Goal: Information Seeking & Learning: Check status

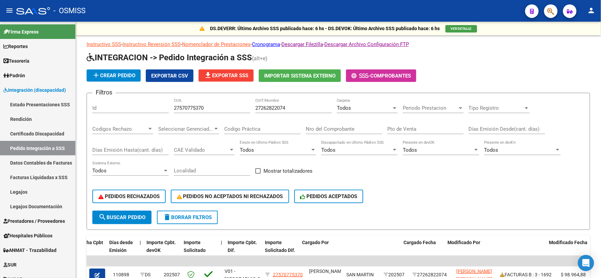
scroll to position [8, 0]
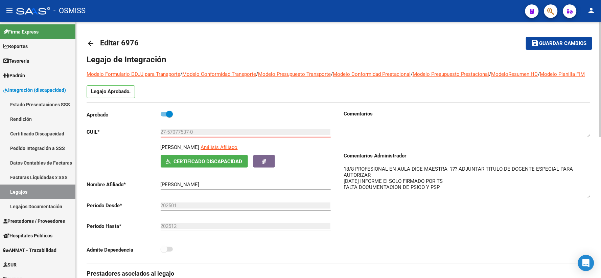
click at [556, 41] on span "Guardar cambios" at bounding box center [562, 44] width 47 height 6
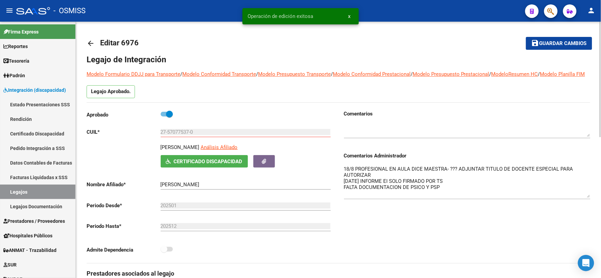
click at [88, 42] on mat-icon "arrow_back" at bounding box center [91, 43] width 8 height 8
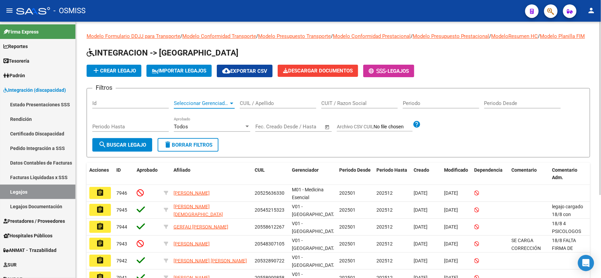
click at [231, 104] on div at bounding box center [231, 103] width 3 height 2
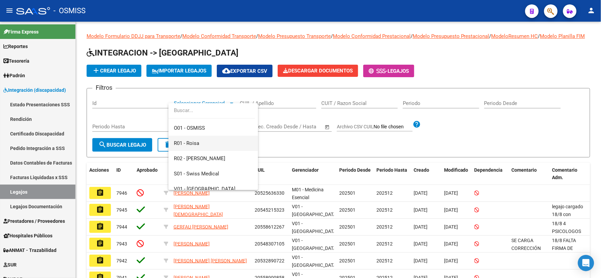
scroll to position [113, 0]
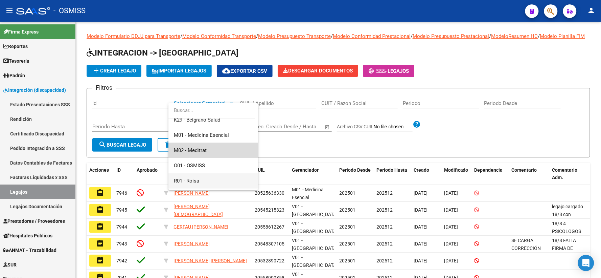
click at [216, 144] on span "M02 - Meditrat" at bounding box center [213, 150] width 79 height 15
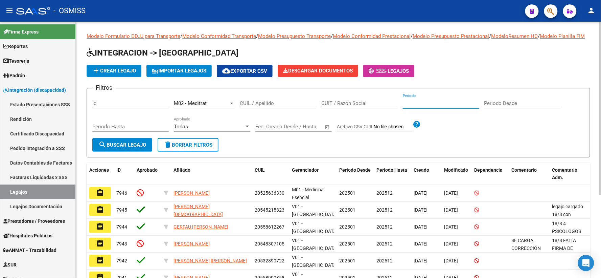
click at [459, 106] on input "Periodo" at bounding box center [441, 103] width 76 height 6
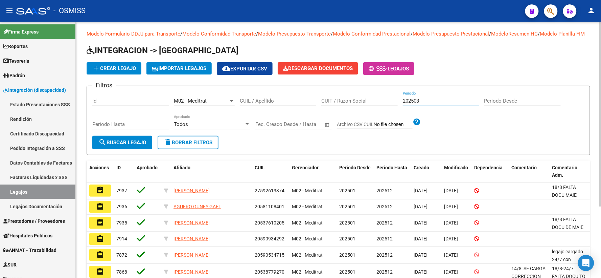
scroll to position [0, 0]
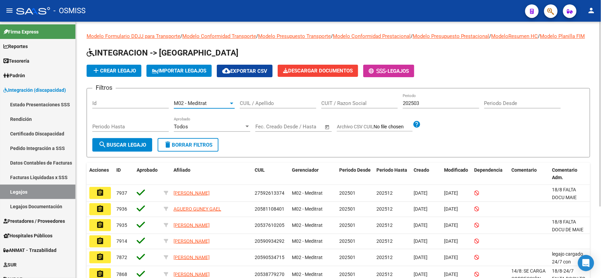
click at [232, 104] on div at bounding box center [231, 103] width 3 height 2
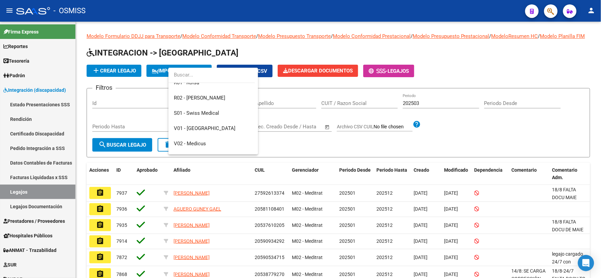
scroll to position [198, 0]
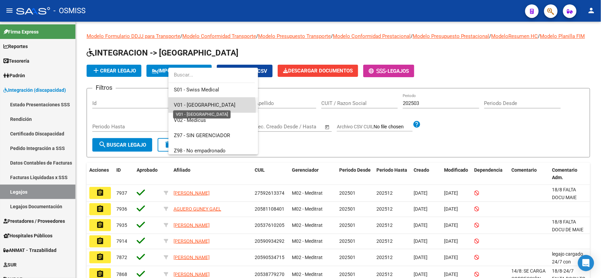
click at [198, 107] on span "V01 - [GEOGRAPHIC_DATA]" at bounding box center [205, 105] width 62 height 6
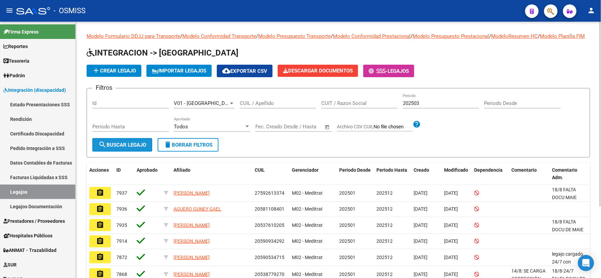
click at [134, 148] on span "search Buscar Legajo" at bounding box center [122, 145] width 48 height 6
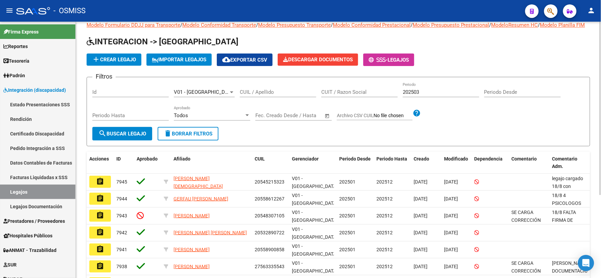
scroll to position [0, 0]
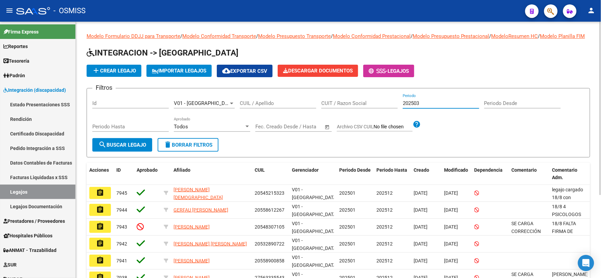
click at [427, 106] on input "202503" at bounding box center [441, 103] width 76 height 6
click at [231, 104] on div at bounding box center [231, 103] width 3 height 2
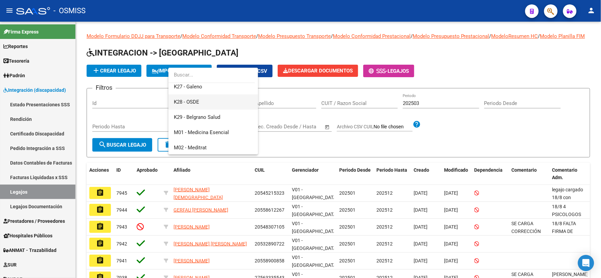
scroll to position [117, 0]
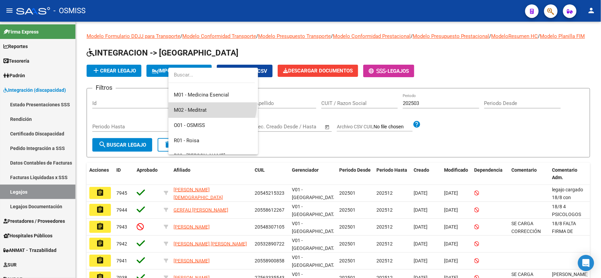
click at [209, 104] on span "M02 - Meditrat" at bounding box center [213, 109] width 79 height 15
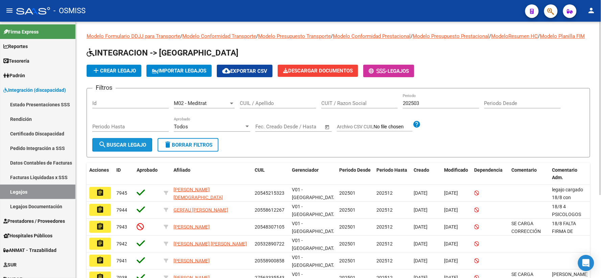
click at [119, 148] on span "search Buscar Legajo" at bounding box center [122, 145] width 48 height 6
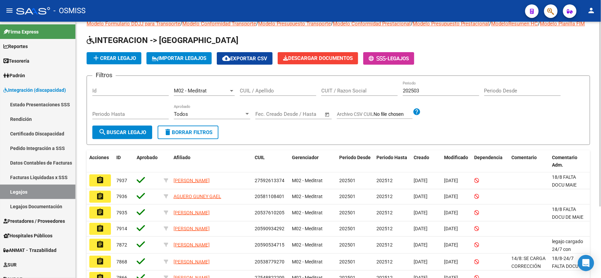
scroll to position [0, 0]
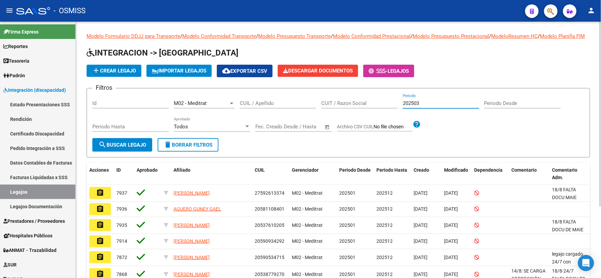
click at [424, 106] on input "202503" at bounding box center [441, 103] width 76 height 6
click at [120, 148] on span "search Buscar Legajo" at bounding box center [122, 145] width 48 height 6
click at [232, 104] on div at bounding box center [231, 103] width 3 height 2
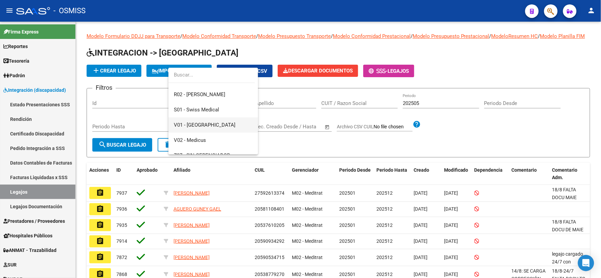
scroll to position [191, 0]
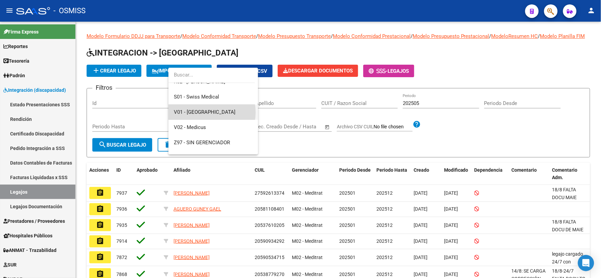
click at [208, 112] on span "V01 - [GEOGRAPHIC_DATA]" at bounding box center [213, 111] width 79 height 15
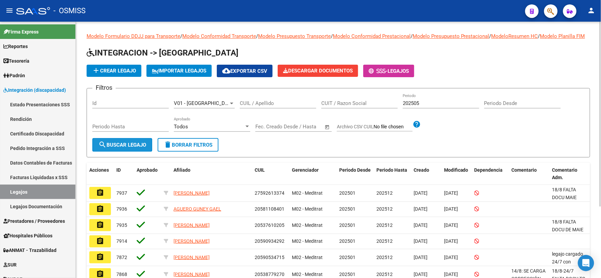
click at [148, 150] on button "search Buscar Legajo" at bounding box center [122, 145] width 60 height 14
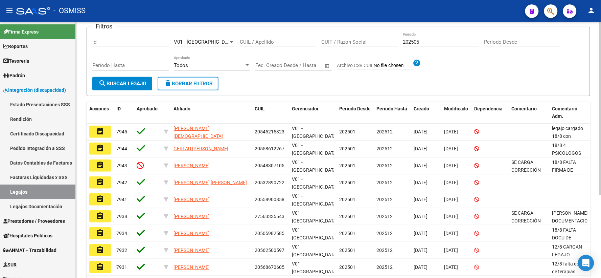
scroll to position [0, 0]
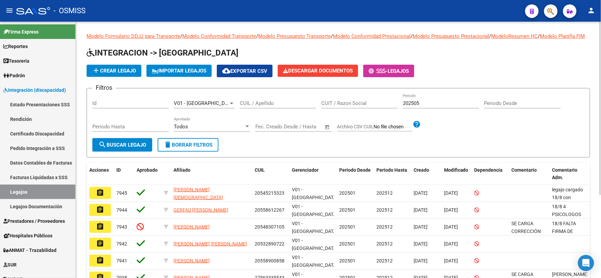
click at [474, 59] on h1 "INTEGRACION -> [GEOGRAPHIC_DATA]" at bounding box center [339, 53] width 504 height 12
click at [231, 104] on div at bounding box center [231, 103] width 3 height 2
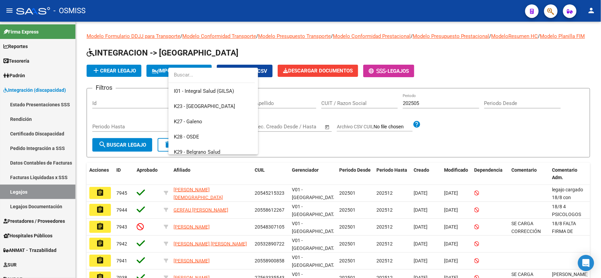
scroll to position [29, 0]
click at [191, 92] on span "B15 - Boreal" at bounding box center [187, 91] width 27 height 6
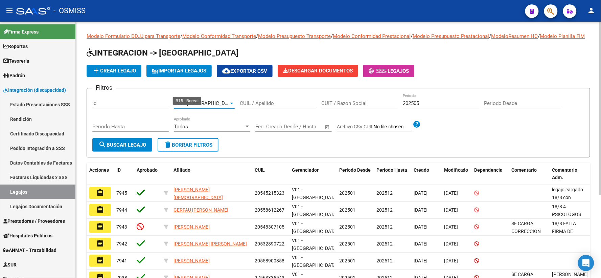
scroll to position [30, 0]
click at [125, 148] on span "search Buscar Legajo" at bounding box center [122, 145] width 48 height 6
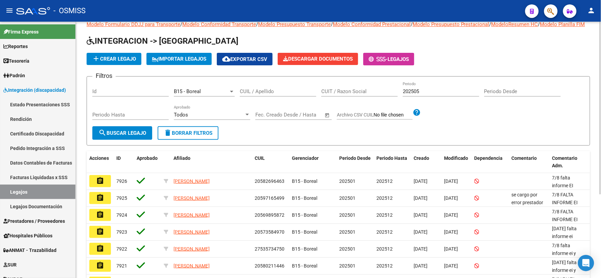
scroll to position [11, 0]
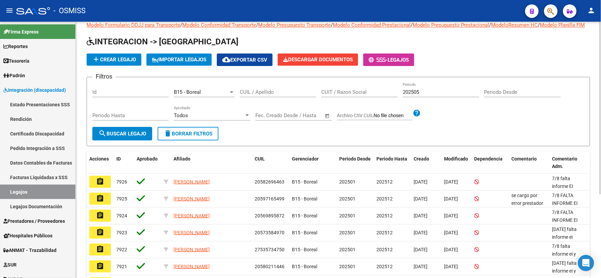
click at [232, 95] on div at bounding box center [232, 91] width 6 height 5
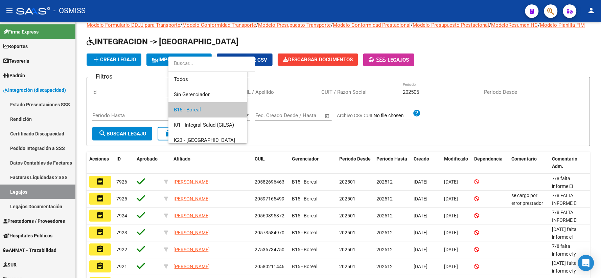
scroll to position [10, 0]
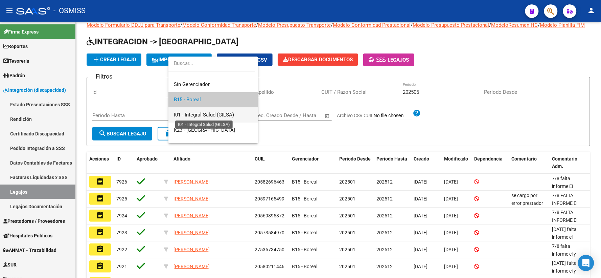
click at [210, 113] on span "I01 - Integral Salud (GILSA)" at bounding box center [204, 115] width 60 height 6
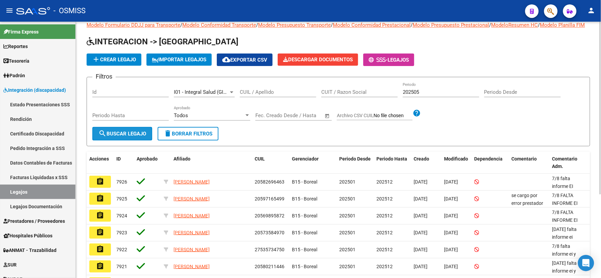
click at [128, 137] on span "search Buscar Legajo" at bounding box center [122, 134] width 48 height 6
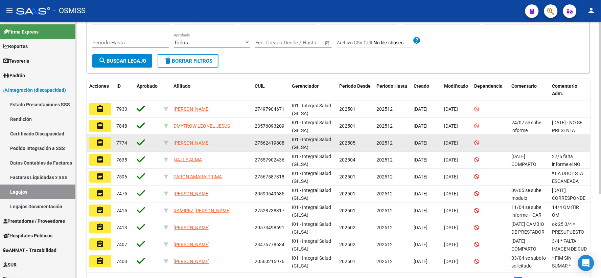
scroll to position [0, 0]
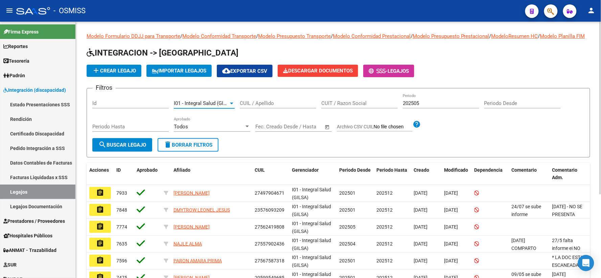
click at [232, 106] on div at bounding box center [232, 102] width 6 height 5
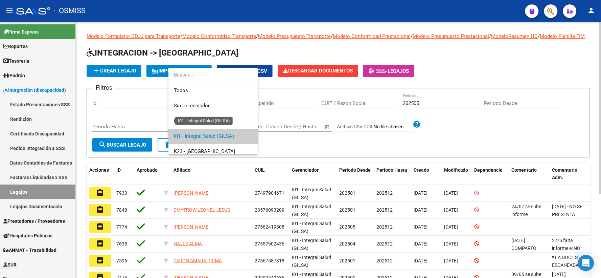
scroll to position [25, 0]
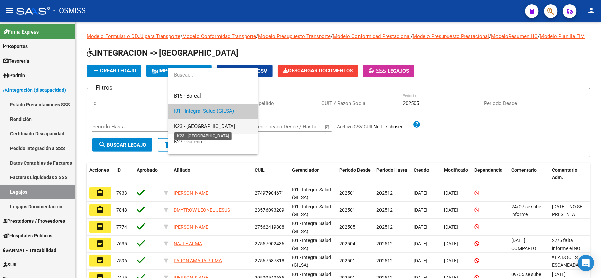
click at [203, 125] on span "K23 - [GEOGRAPHIC_DATA]" at bounding box center [204, 126] width 61 height 6
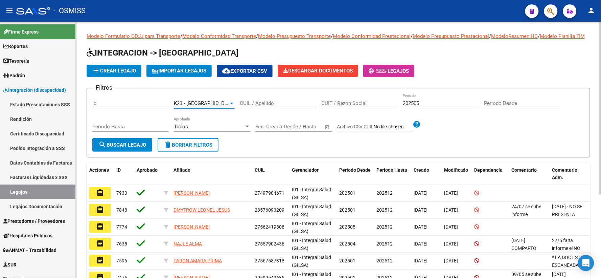
click at [116, 148] on span "search Buscar Legajo" at bounding box center [122, 145] width 48 height 6
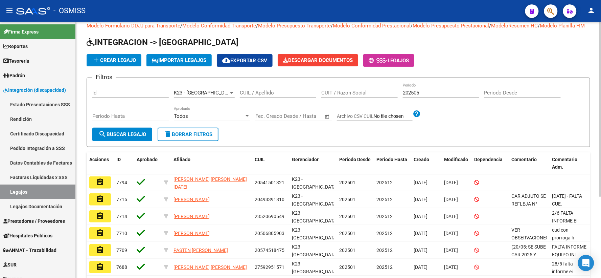
scroll to position [0, 0]
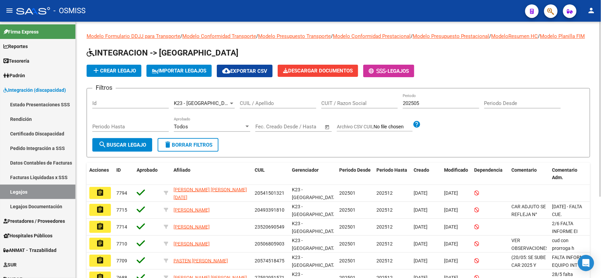
click at [233, 106] on div at bounding box center [232, 102] width 6 height 5
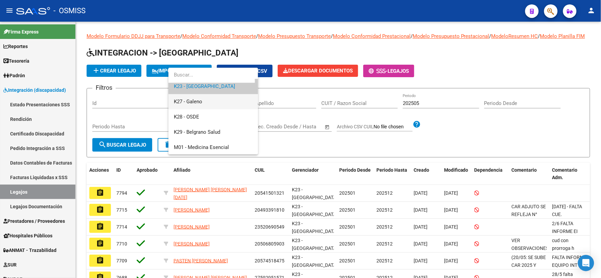
scroll to position [78, 0]
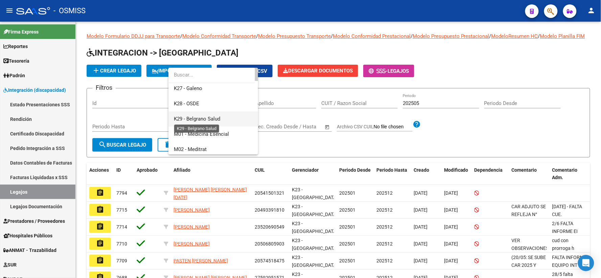
click at [205, 119] on span "K29 - Belgrano Salud" at bounding box center [197, 119] width 46 height 6
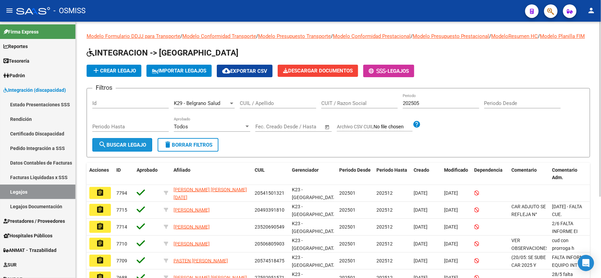
click at [115, 148] on span "search Buscar Legajo" at bounding box center [122, 145] width 48 height 6
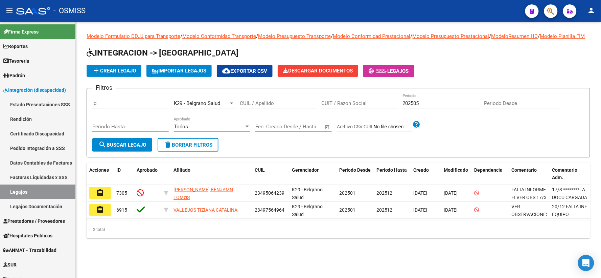
click at [231, 104] on div at bounding box center [231, 103] width 3 height 2
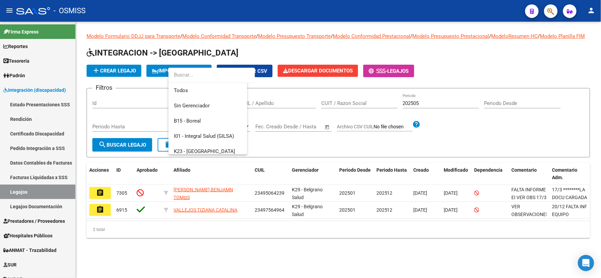
scroll to position [86, 0]
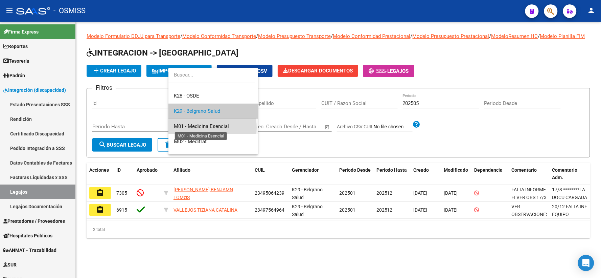
click at [212, 127] on span "M01 - Medicina Esencial" at bounding box center [201, 126] width 55 height 6
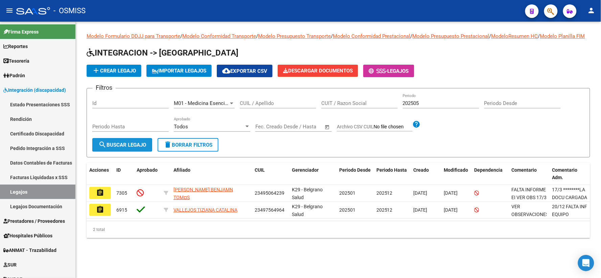
drag, startPoint x: 116, startPoint y: 154, endPoint x: 276, endPoint y: 130, distance: 161.7
click at [116, 148] on span "search Buscar Legajo" at bounding box center [122, 145] width 48 height 6
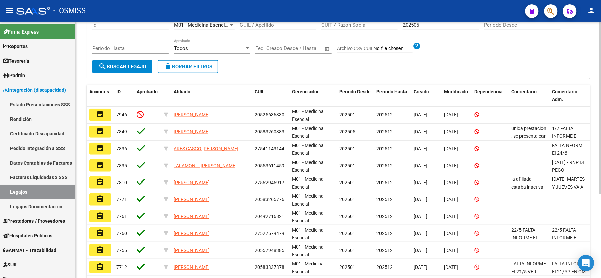
scroll to position [11, 0]
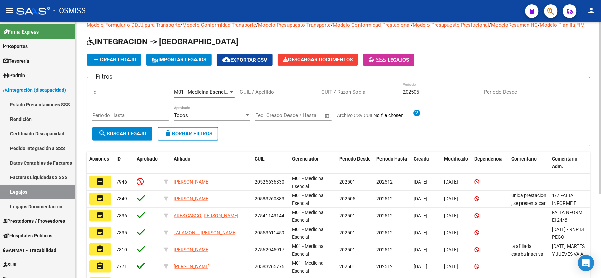
click at [232, 95] on div at bounding box center [232, 91] width 6 height 5
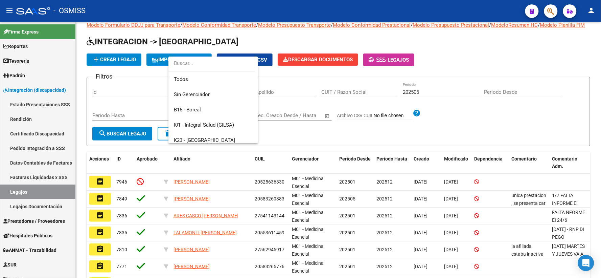
scroll to position [101, 0]
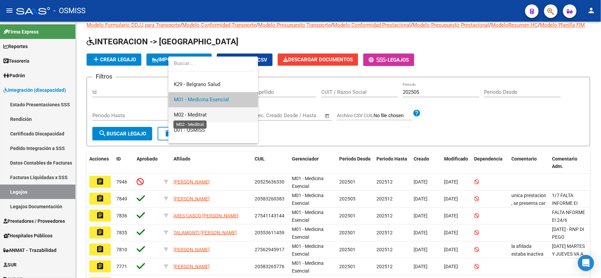
click at [201, 116] on span "M02 - Meditrat" at bounding box center [190, 115] width 33 height 6
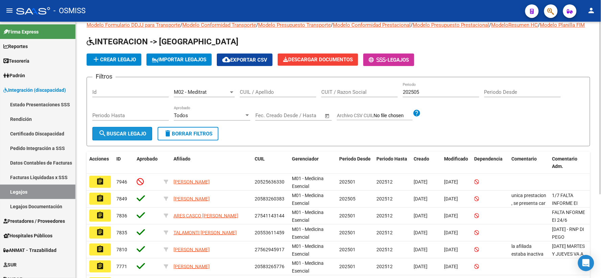
drag, startPoint x: 132, startPoint y: 141, endPoint x: 300, endPoint y: 138, distance: 168.1
click at [133, 137] on span "search Buscar Legajo" at bounding box center [122, 134] width 48 height 6
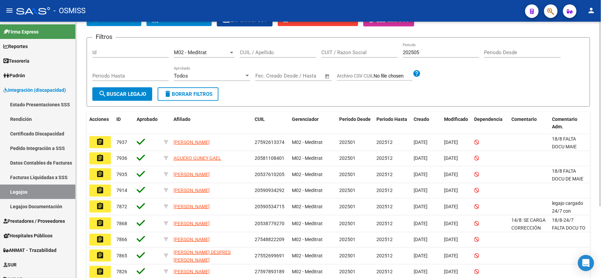
scroll to position [0, 0]
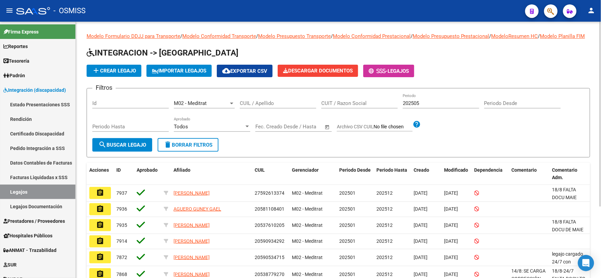
click at [232, 104] on div at bounding box center [231, 103] width 3 height 2
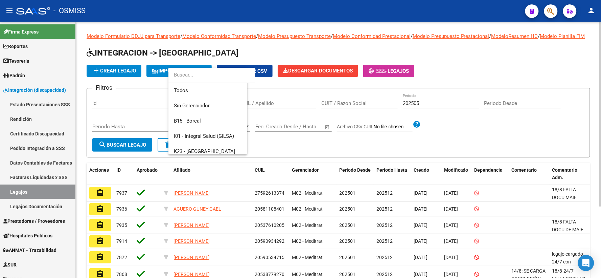
scroll to position [116, 0]
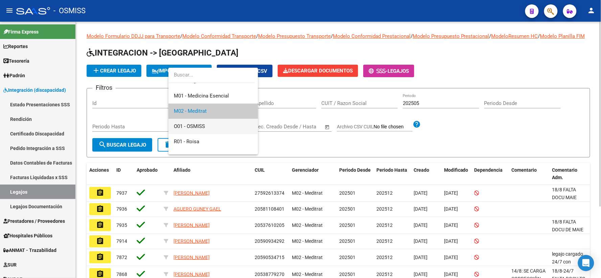
drag, startPoint x: 204, startPoint y: 121, endPoint x: 148, endPoint y: 136, distance: 57.4
click at [202, 122] on span "O01 - OSMISS" at bounding box center [213, 126] width 79 height 15
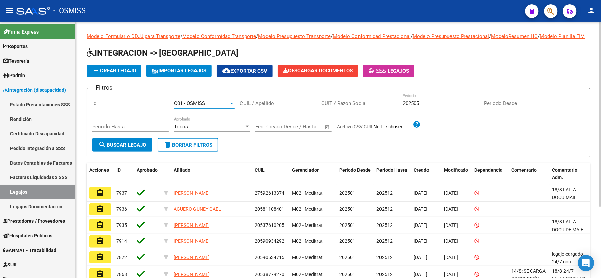
click at [124, 148] on span "search Buscar Legajo" at bounding box center [122, 145] width 48 height 6
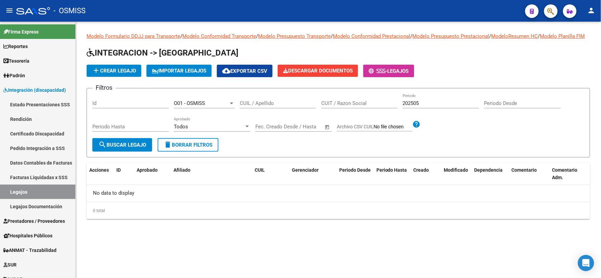
click at [232, 104] on div at bounding box center [231, 103] width 3 height 2
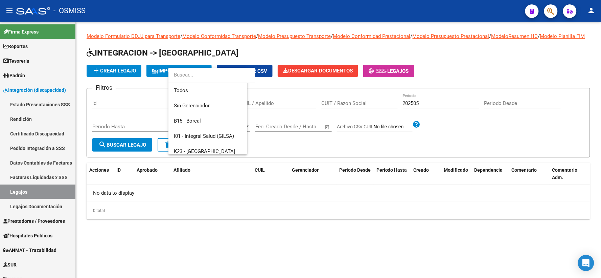
scroll to position [132, 0]
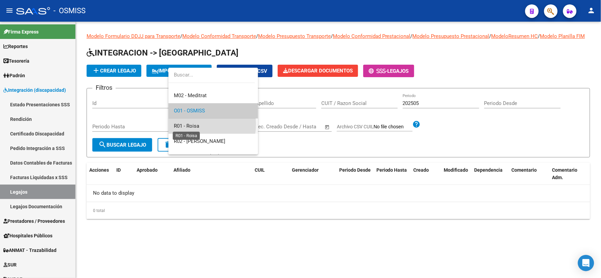
click at [193, 124] on span "R01 - Roisa" at bounding box center [186, 126] width 25 height 6
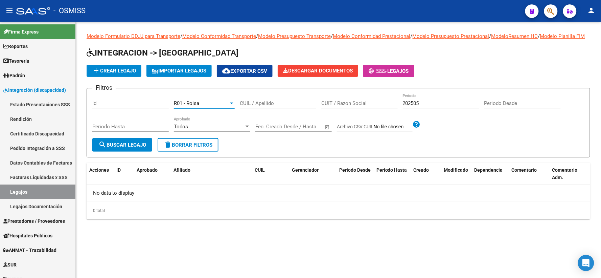
click at [134, 148] on span "search Buscar Legajo" at bounding box center [122, 145] width 48 height 6
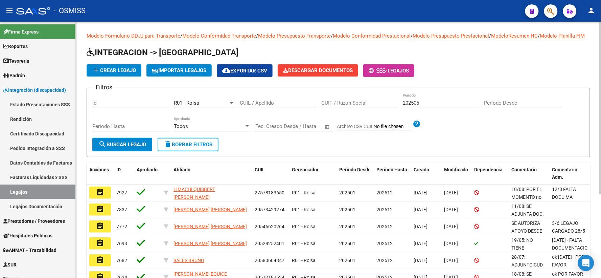
scroll to position [0, 0]
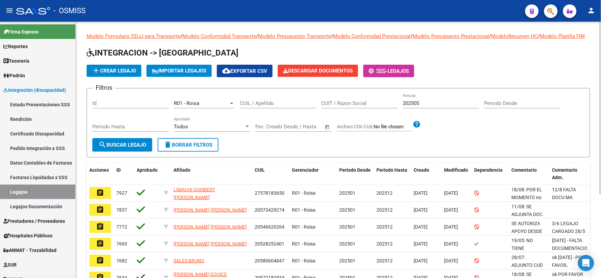
click at [232, 104] on div at bounding box center [231, 103] width 3 height 2
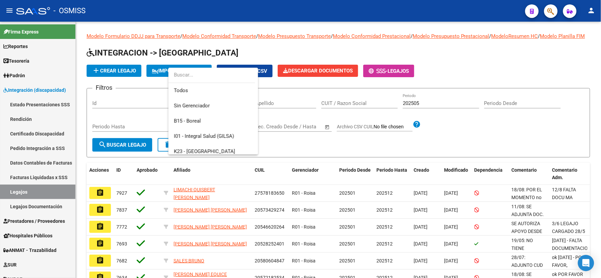
scroll to position [147, 0]
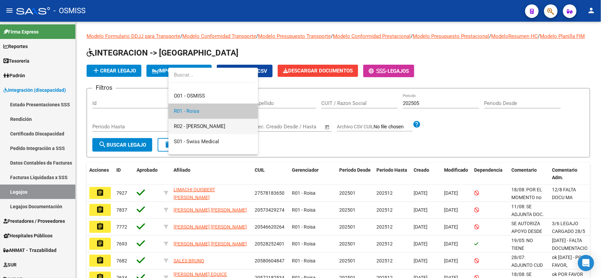
click at [219, 124] on span "R02 - [PERSON_NAME]" at bounding box center [213, 126] width 79 height 15
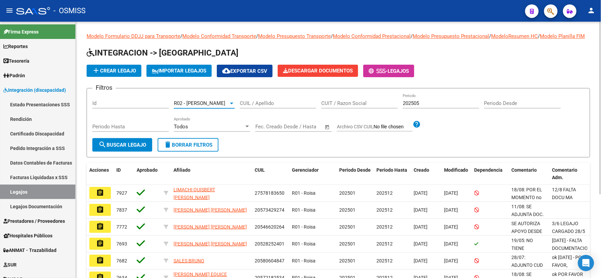
click at [120, 148] on span "search Buscar Legajo" at bounding box center [122, 145] width 48 height 6
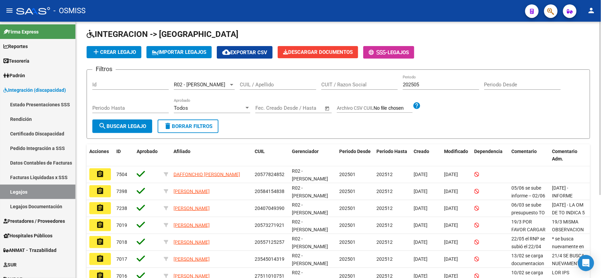
scroll to position [0, 0]
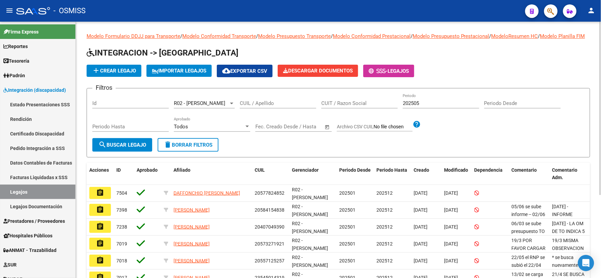
click at [234, 106] on div at bounding box center [232, 102] width 6 height 5
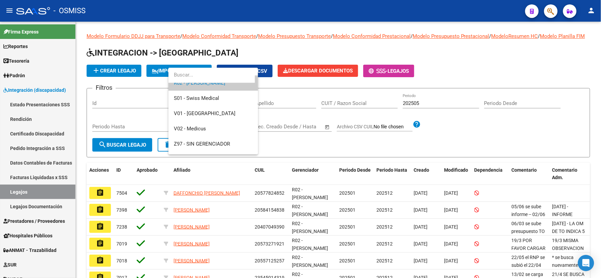
scroll to position [193, 0]
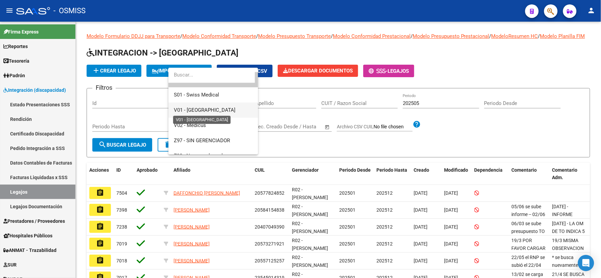
click at [202, 110] on span "V01 - [GEOGRAPHIC_DATA]" at bounding box center [205, 110] width 62 height 6
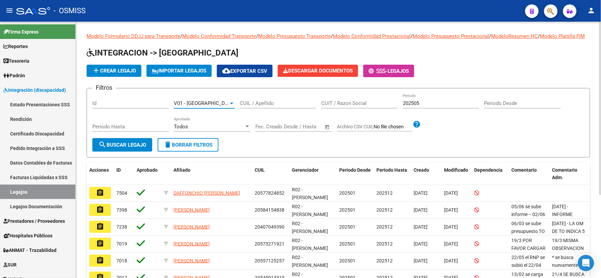
click at [110, 148] on span "search Buscar Legajo" at bounding box center [122, 145] width 48 height 6
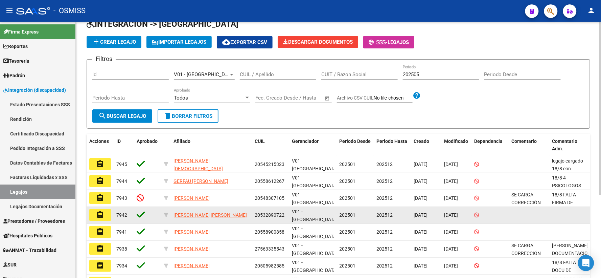
scroll to position [9, 0]
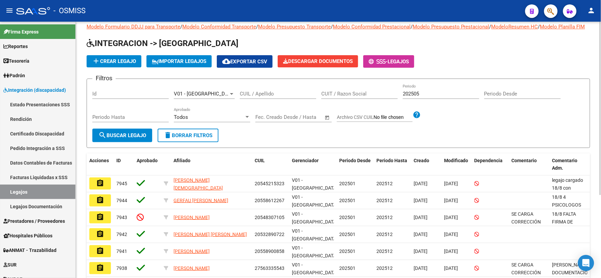
click at [232, 95] on div at bounding box center [231, 94] width 3 height 2
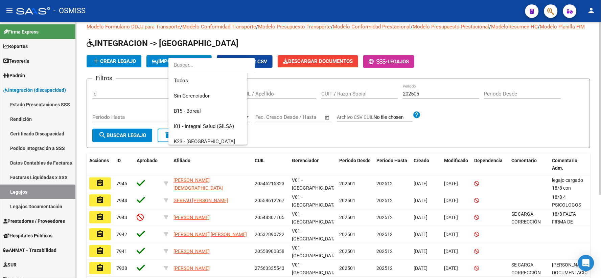
scroll to position [193, 0]
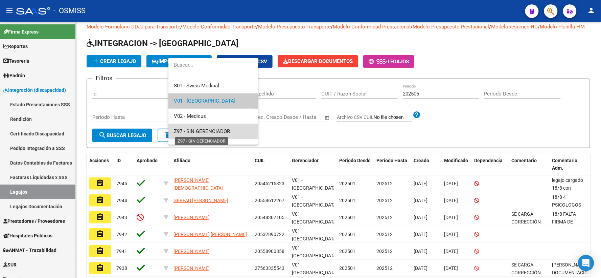
click at [214, 130] on span "Z97 - SIN GERENCIADOR" at bounding box center [202, 131] width 56 height 6
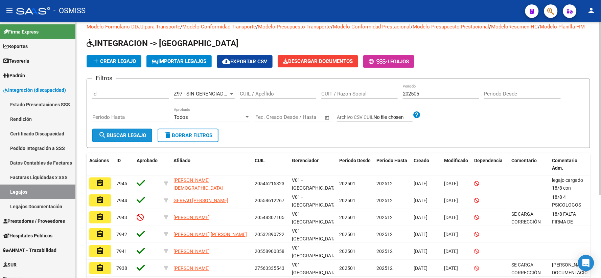
click at [114, 142] on button "search Buscar Legajo" at bounding box center [122, 135] width 60 height 14
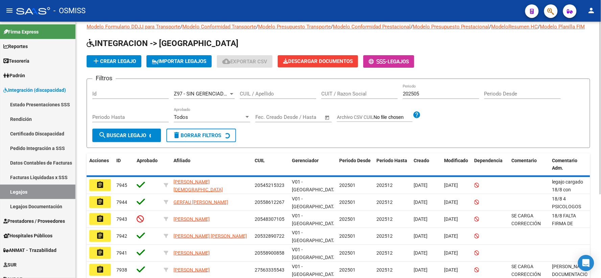
scroll to position [0, 0]
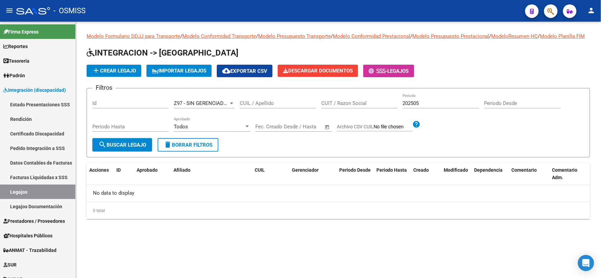
click at [230, 104] on div at bounding box center [231, 103] width 3 height 2
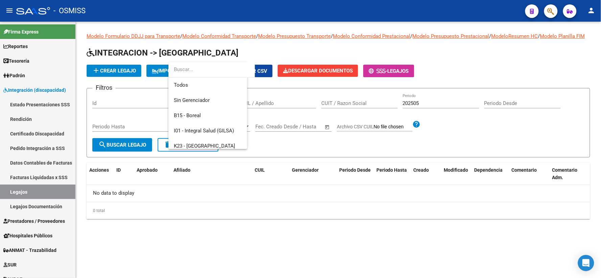
scroll to position [218, 0]
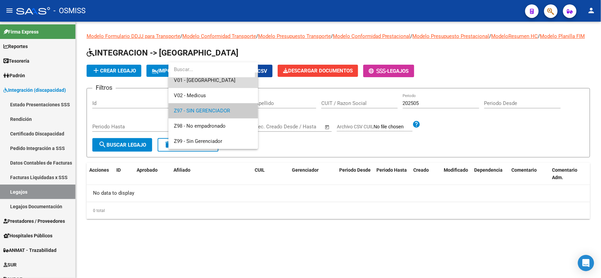
click at [215, 80] on span "V01 - [GEOGRAPHIC_DATA]" at bounding box center [213, 80] width 79 height 15
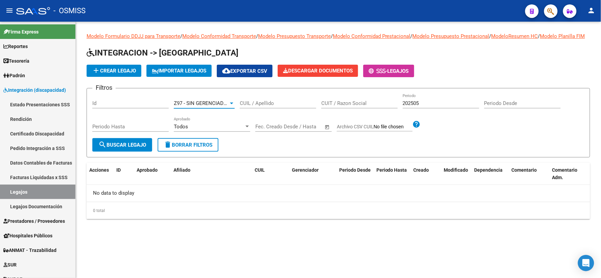
scroll to position [213, 0]
click at [425, 106] on input "202505" at bounding box center [441, 103] width 76 height 6
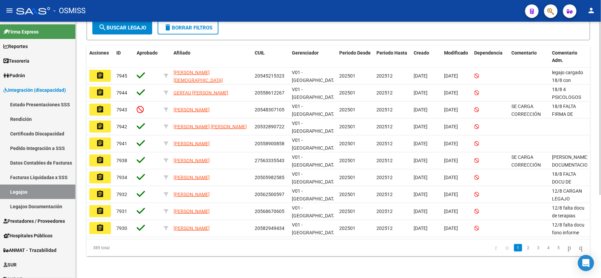
scroll to position [0, 0]
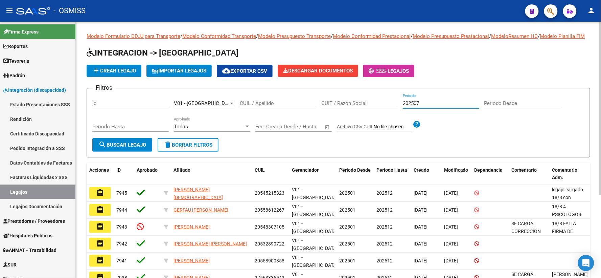
type input "202507"
click at [123, 148] on span "search Buscar Legajo" at bounding box center [122, 145] width 48 height 6
click at [531, 70] on app-list-header "INTEGRACION -> Legajos add Crear Legajo IMPORTAR LEGAJOS cloud_download Exporta…" at bounding box center [339, 102] width 504 height 110
